Goal: Task Accomplishment & Management: Use online tool/utility

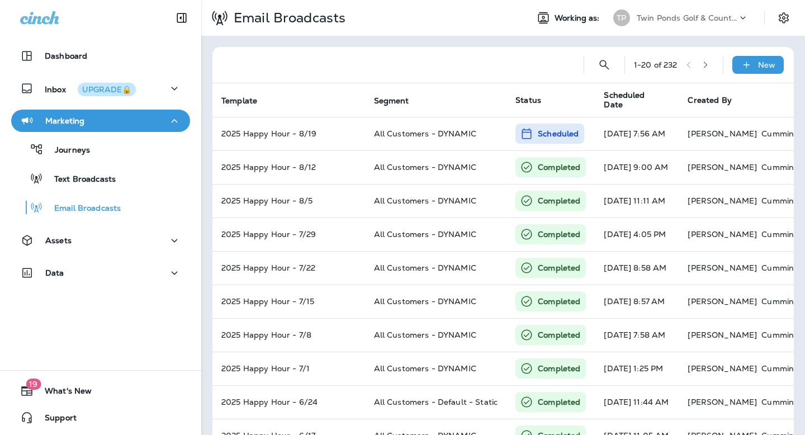
click at [713, 16] on p "Twin Ponds Golf & Country Club" at bounding box center [687, 17] width 101 height 9
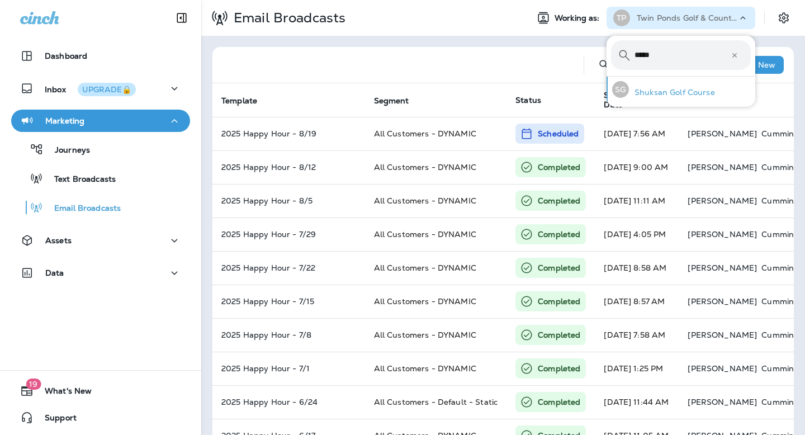
type input "*****"
click at [674, 91] on p "Shuksan Golf Course" at bounding box center [672, 92] width 86 height 9
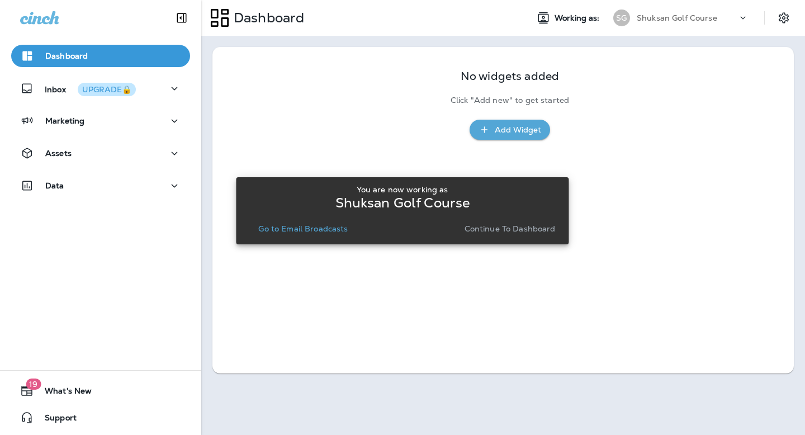
click at [484, 226] on p "Continue to Dashboard" at bounding box center [510, 228] width 91 height 9
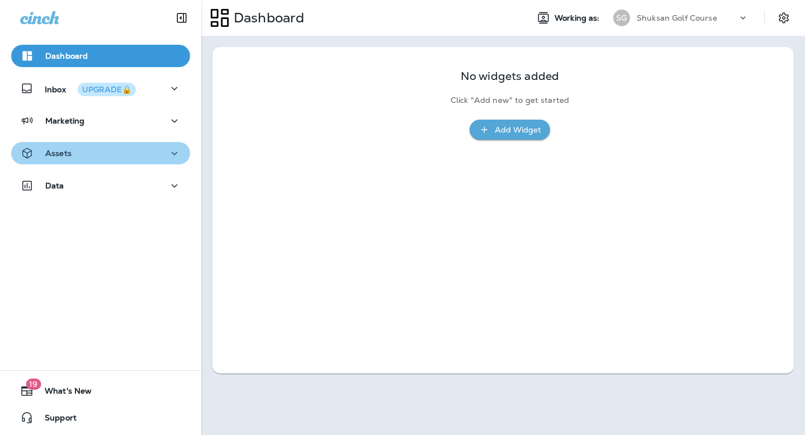
click at [131, 157] on div "Assets" at bounding box center [100, 153] width 161 height 14
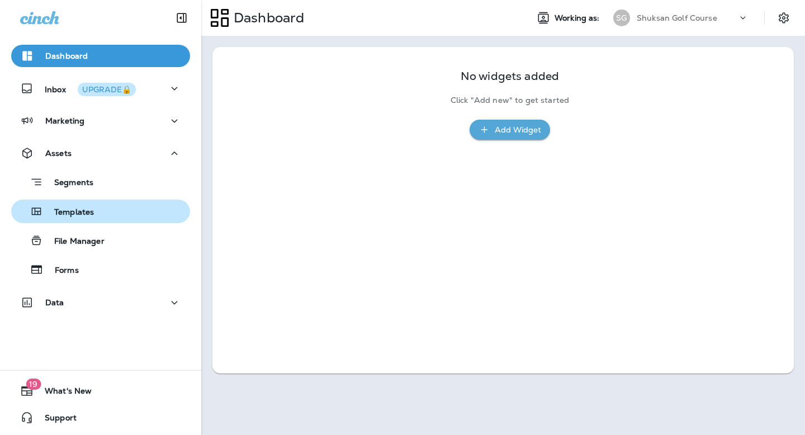
click at [95, 210] on div "Templates" at bounding box center [101, 211] width 170 height 17
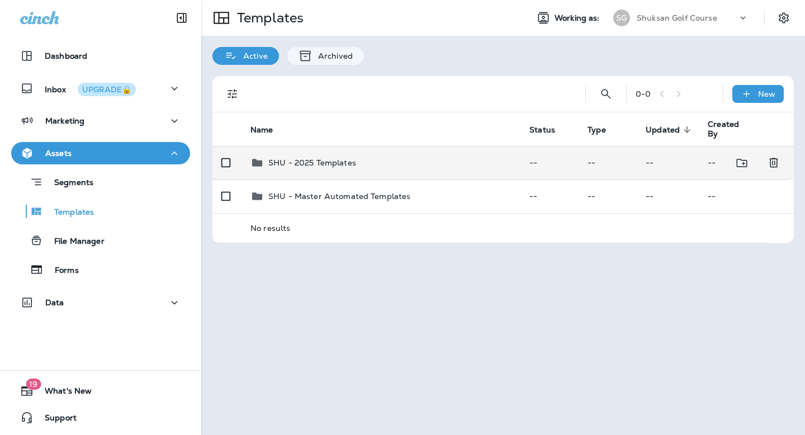
click at [303, 162] on p "SHU - 2025 Templates" at bounding box center [312, 162] width 88 height 9
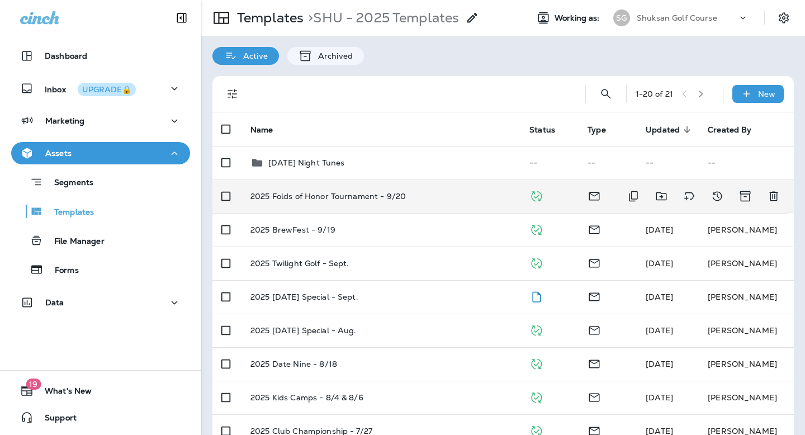
click at [337, 205] on td "2025 Folds of Honor Tournament - 9/20" at bounding box center [381, 196] width 279 height 34
